Goal: Information Seeking & Learning: Understand process/instructions

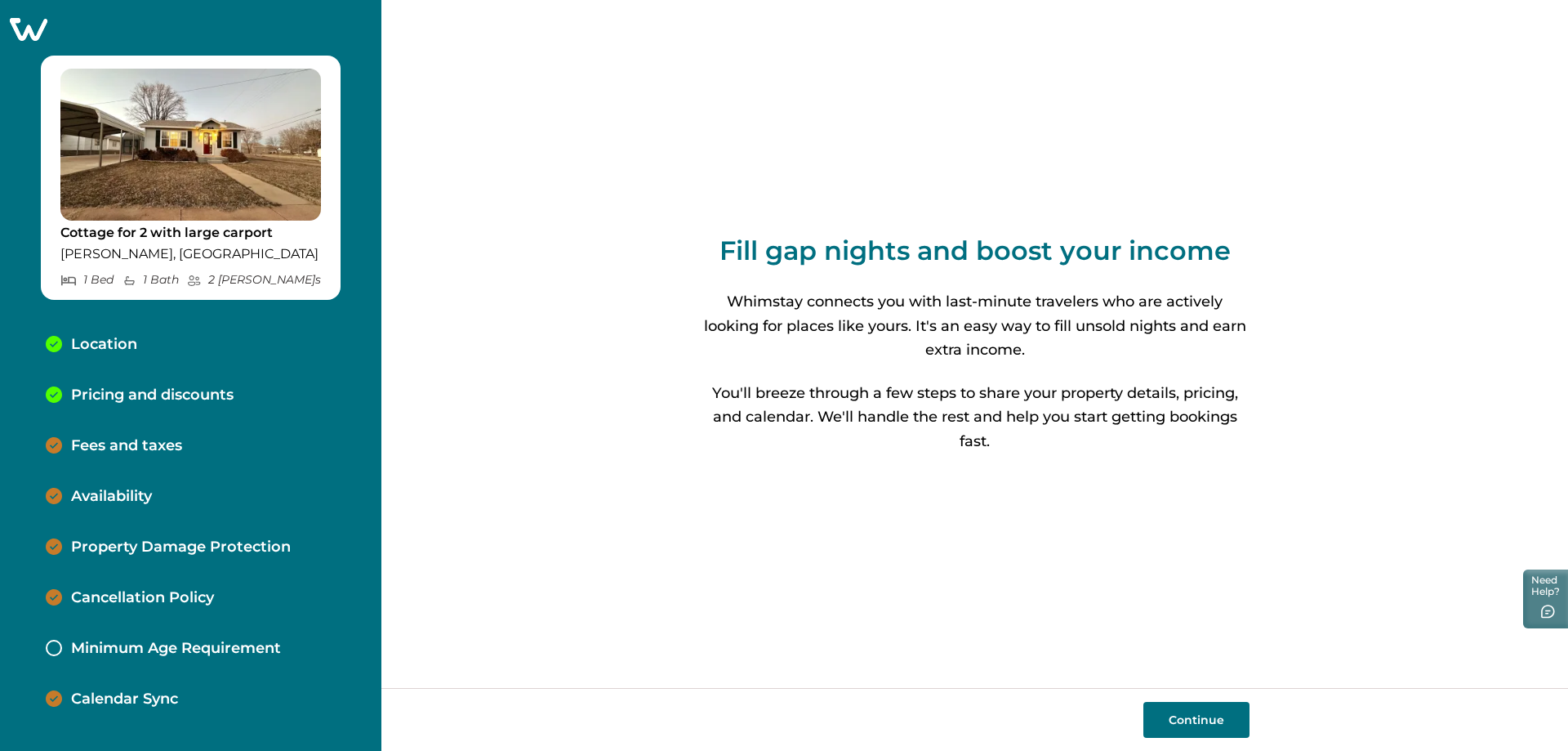
click at [121, 450] on p "Fees and taxes" at bounding box center [126, 446] width 111 height 18
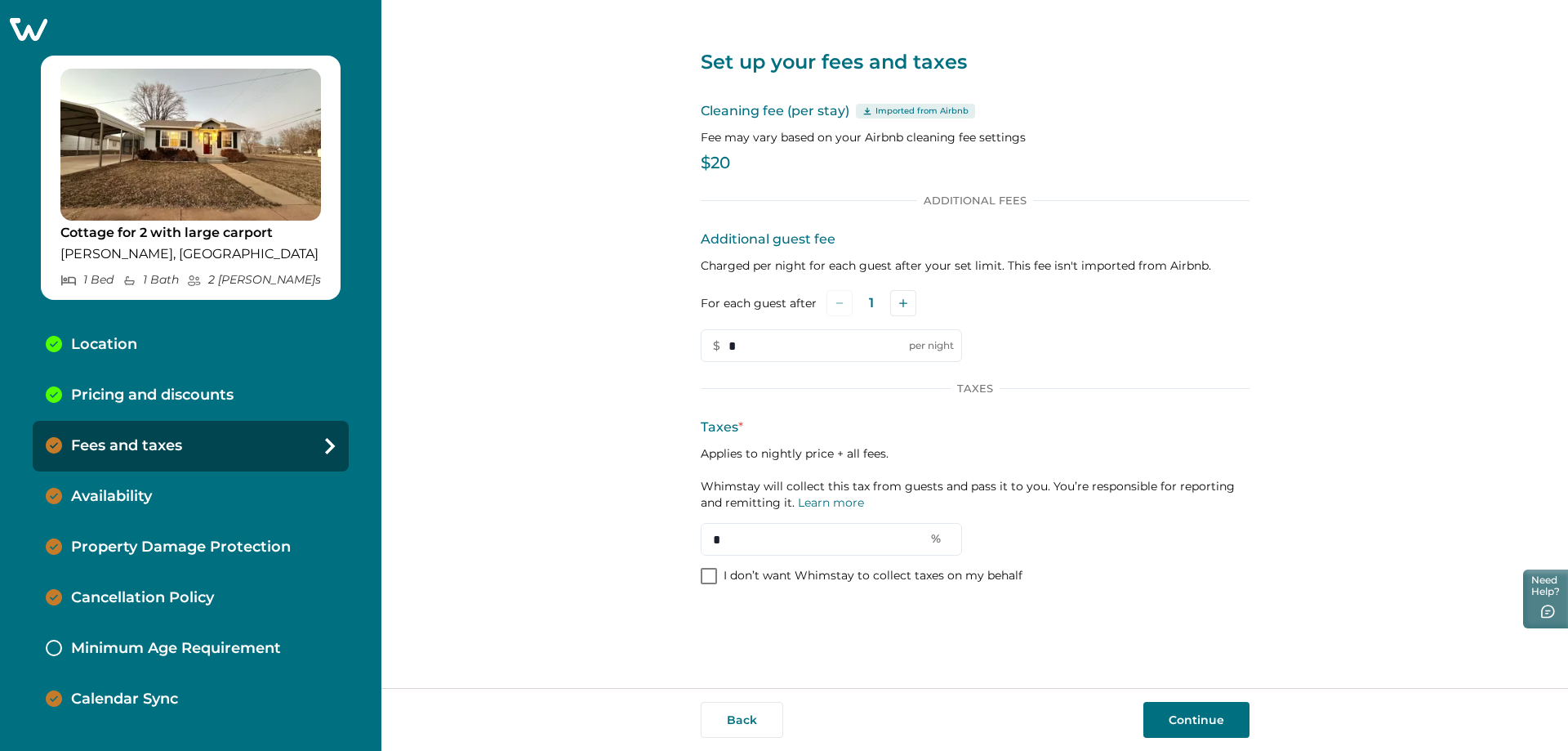
click at [161, 394] on p "Pricing and discounts" at bounding box center [152, 396] width 162 height 18
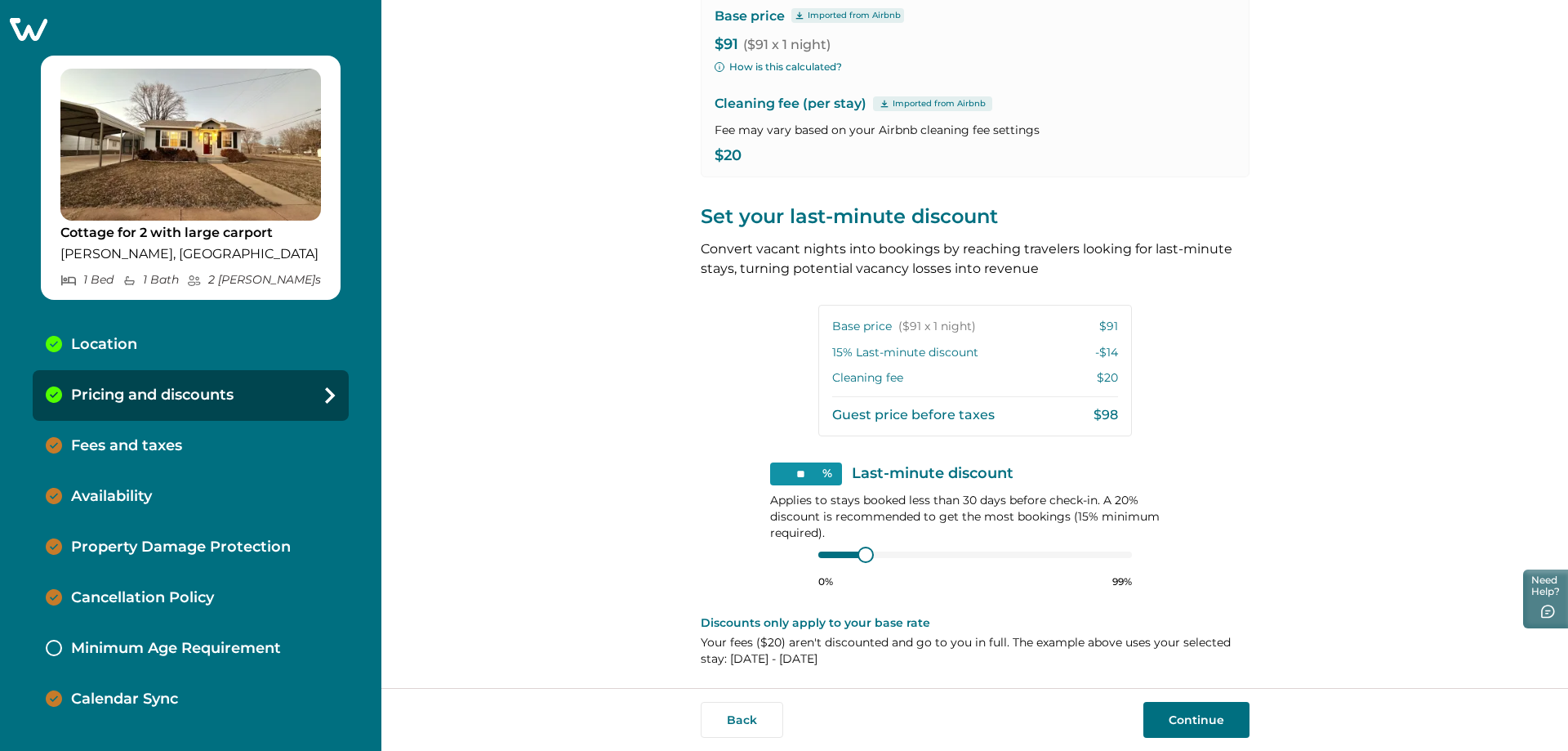
scroll to position [184, 0]
click at [69, 447] on div "Fees and taxes" at bounding box center [114, 446] width 137 height 18
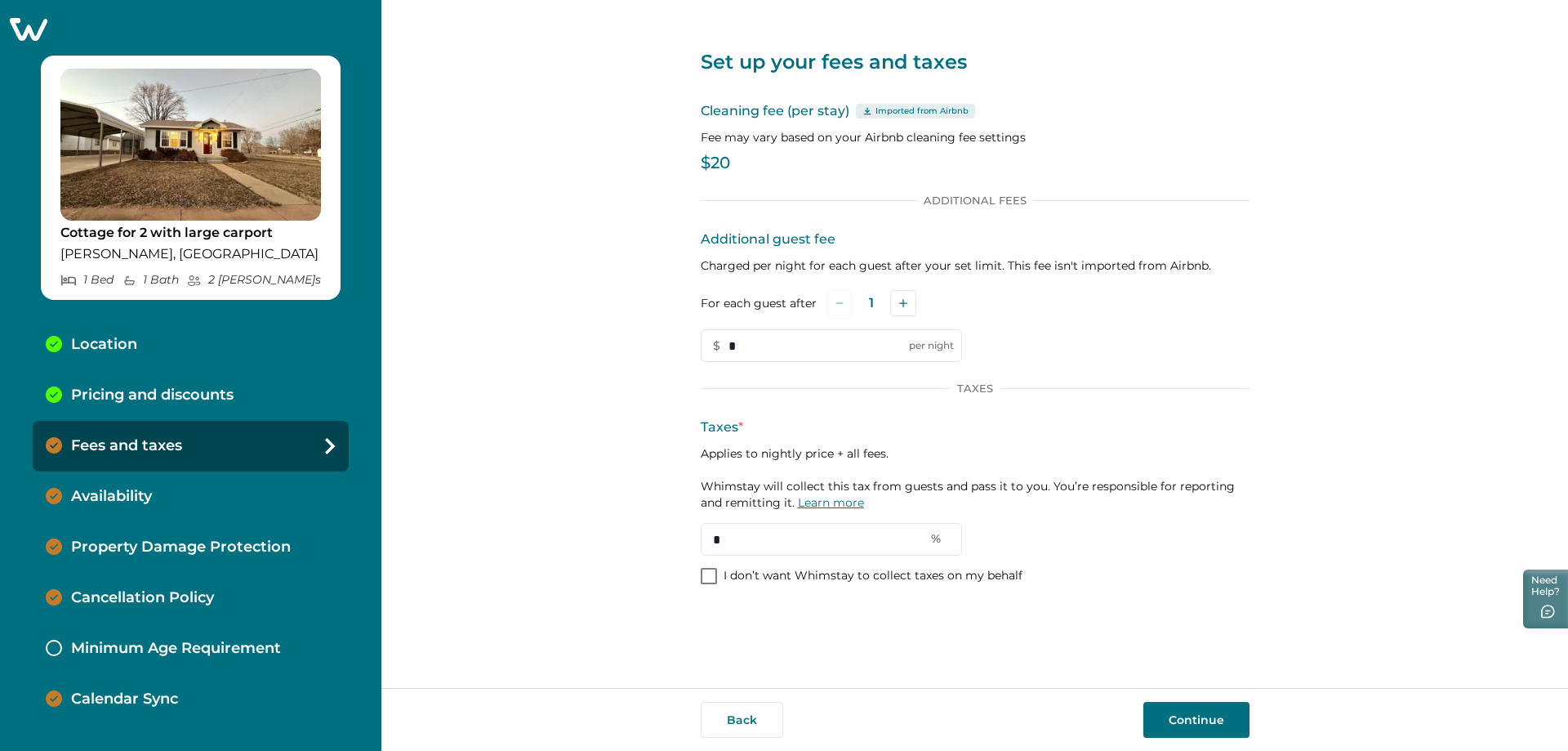
click at [819, 500] on link "Learn more" at bounding box center [831, 503] width 66 height 15
